Goal: Transaction & Acquisition: Obtain resource

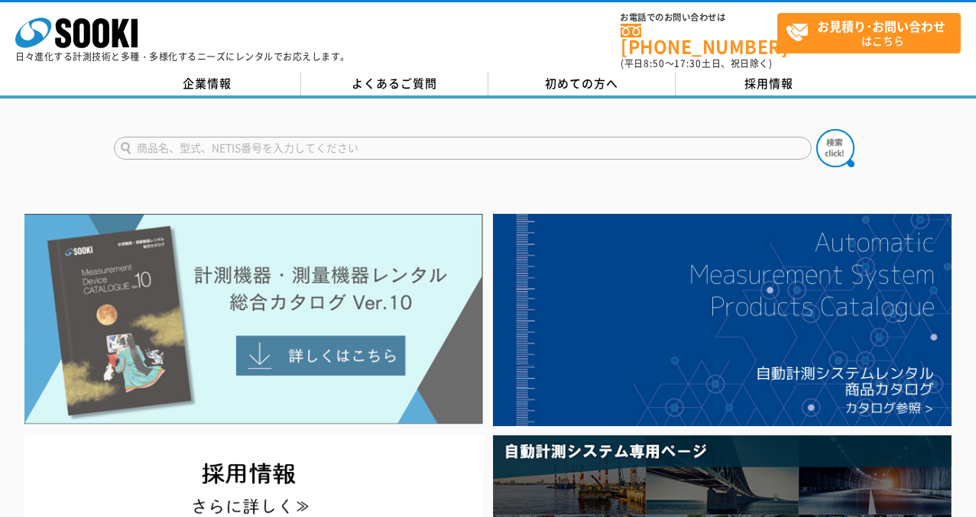
click at [350, 347] on img at bounding box center [253, 319] width 459 height 210
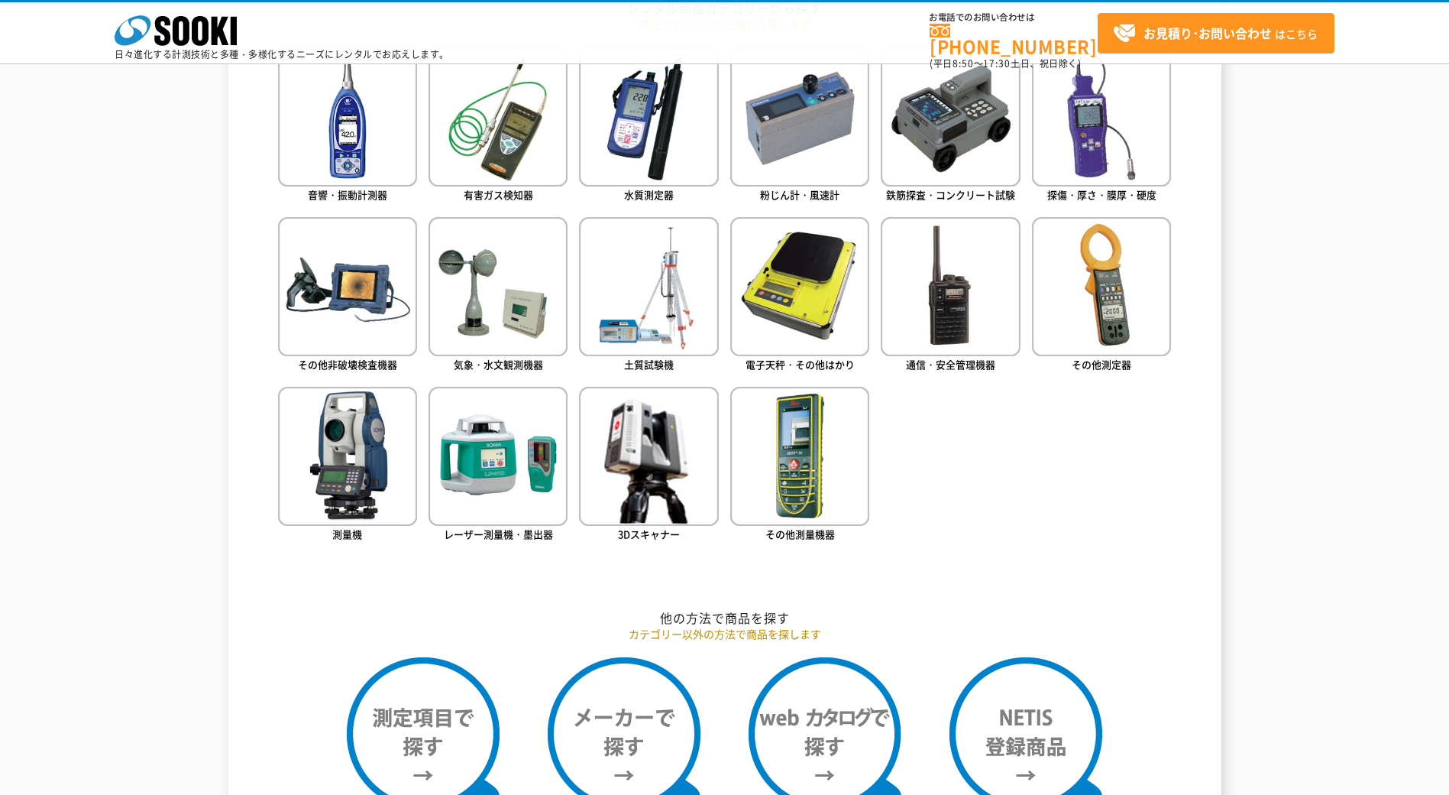
scroll to position [688, 0]
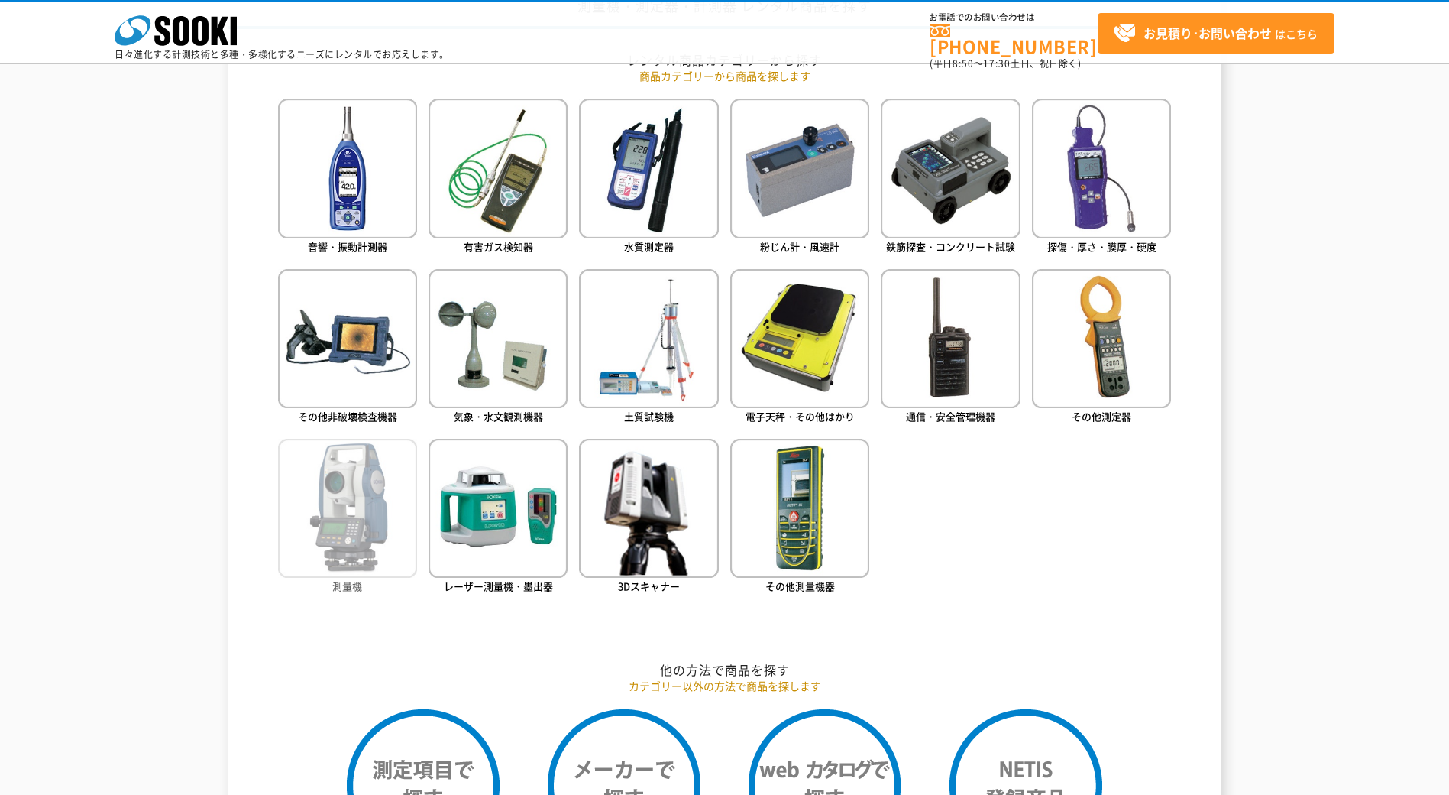
click at [367, 516] on img at bounding box center [347, 508] width 139 height 139
click at [351, 489] on img at bounding box center [347, 508] width 139 height 139
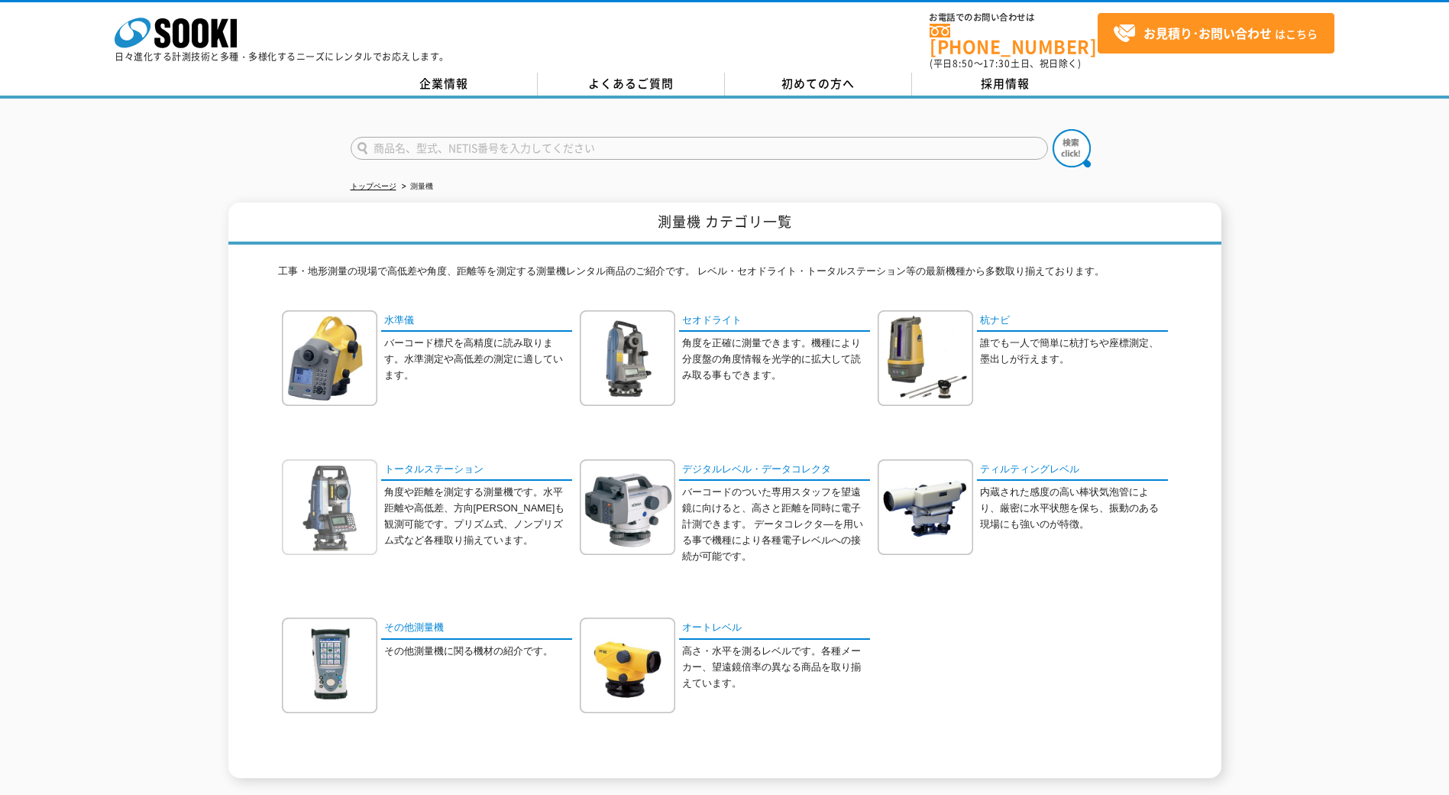
click at [361, 499] on img at bounding box center [329, 506] width 95 height 95
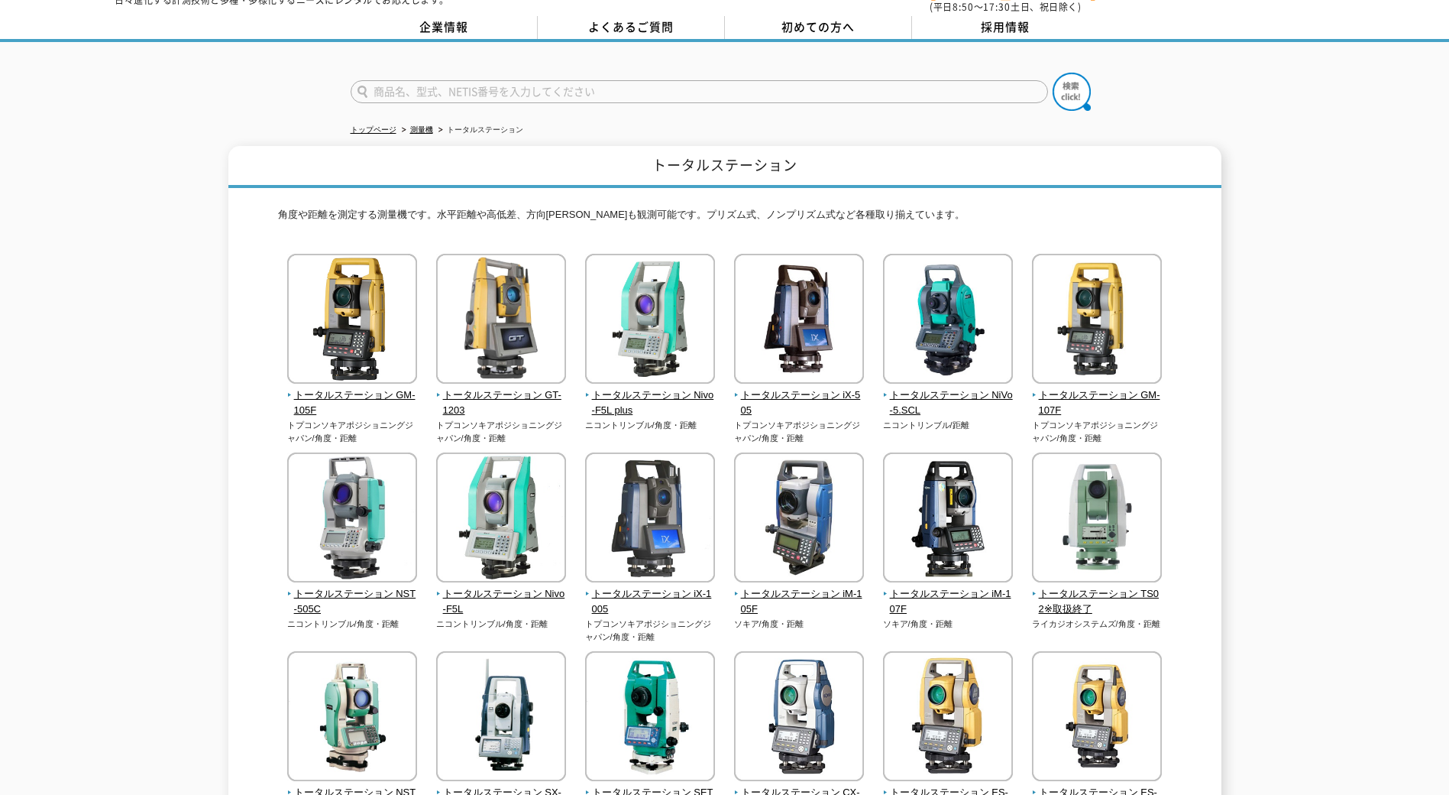
scroll to position [229, 0]
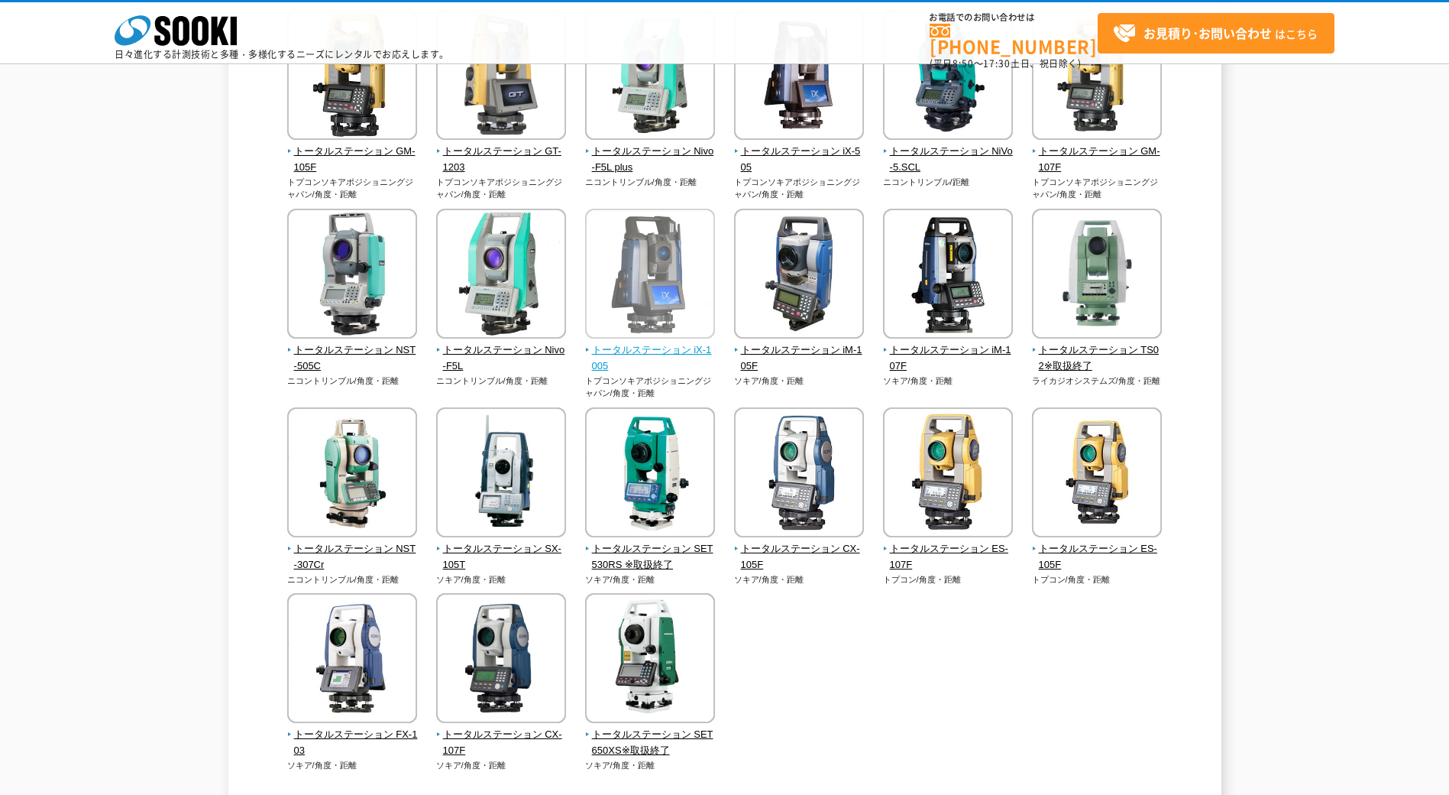
click at [683, 264] on img at bounding box center [650, 276] width 130 height 134
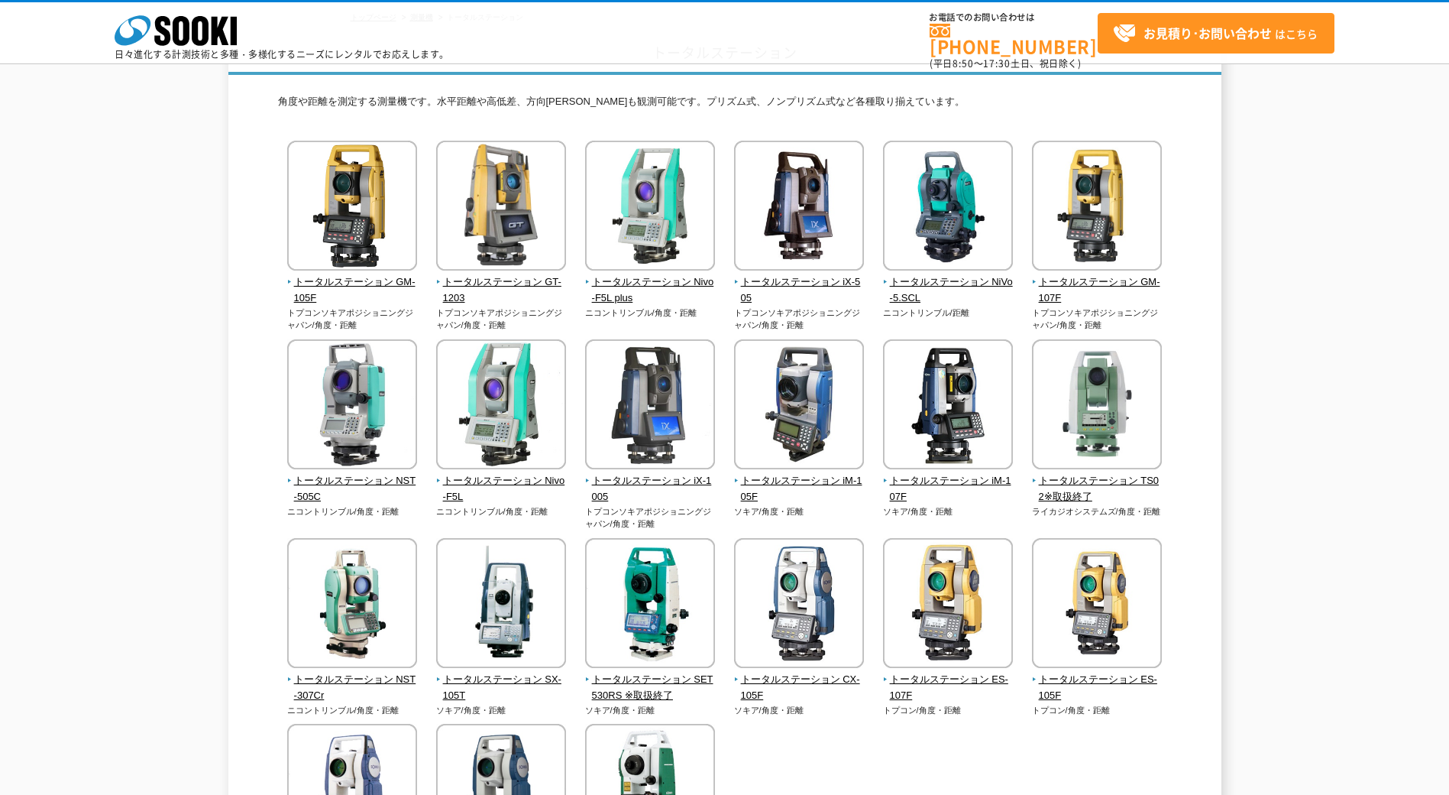
scroll to position [306, 0]
